Goal: Task Accomplishment & Management: Use online tool/utility

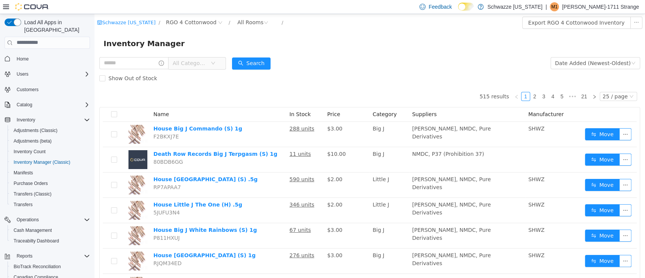
click at [453, 68] on form "All Categories Date Added (Newest-Oldest) Search Show Out of Stock" at bounding box center [369, 70] width 541 height 30
click at [31, 148] on span "Inventory Count" at bounding box center [30, 151] width 32 height 6
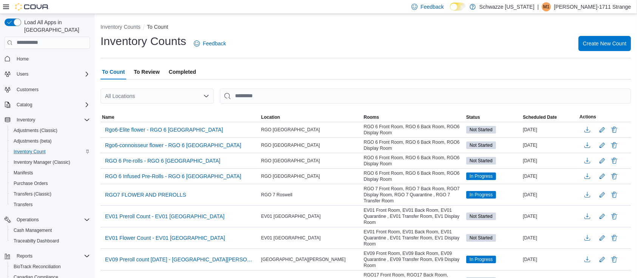
click at [176, 90] on div "All Locations" at bounding box center [156, 95] width 113 height 15
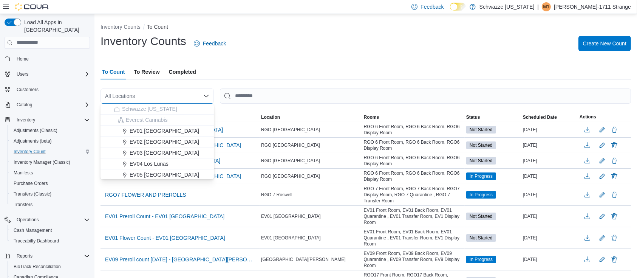
click at [178, 98] on div "All Locations Combo box. Selected. Combo box input. All Locations. Type some te…" at bounding box center [156, 95] width 113 height 15
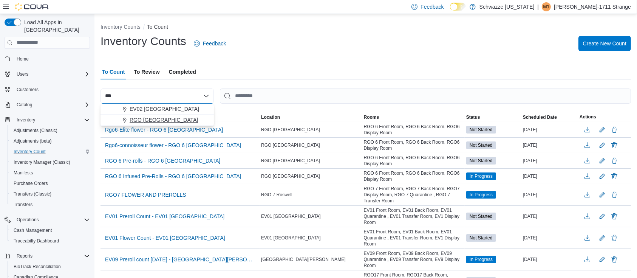
type input "***"
click at [175, 118] on span "RGO [GEOGRAPHIC_DATA]" at bounding box center [164, 120] width 69 height 8
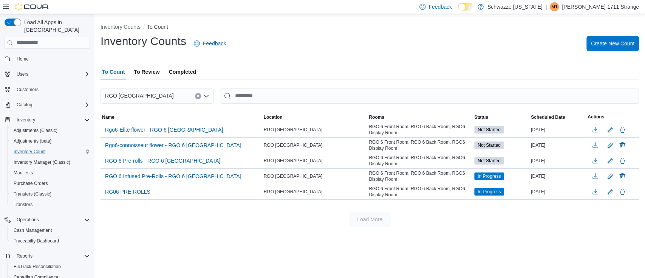
click at [147, 77] on span "To Review" at bounding box center [147, 71] width 26 height 15
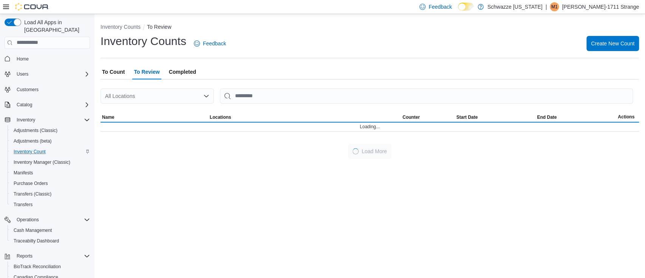
click at [183, 87] on div at bounding box center [369, 83] width 538 height 9
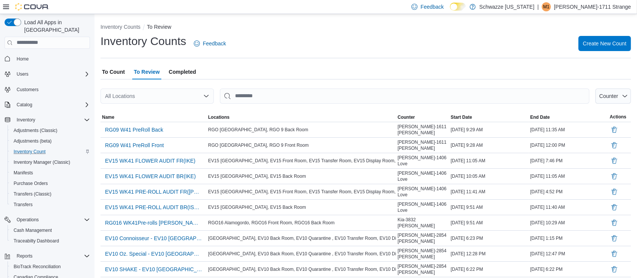
click at [186, 88] on div "All Locations" at bounding box center [156, 95] width 113 height 15
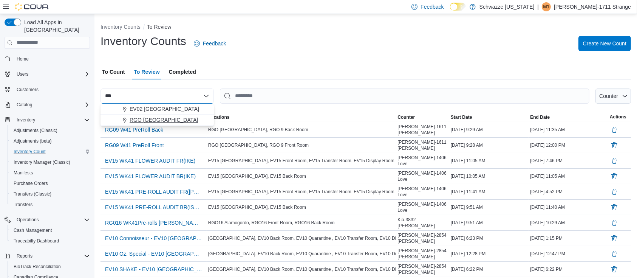
type input "***"
click at [161, 118] on span "RGO [GEOGRAPHIC_DATA]" at bounding box center [164, 120] width 69 height 8
